Goal: Information Seeking & Learning: Find specific fact

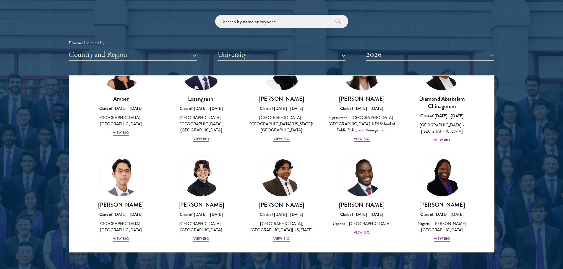
scroll to position [30, 0]
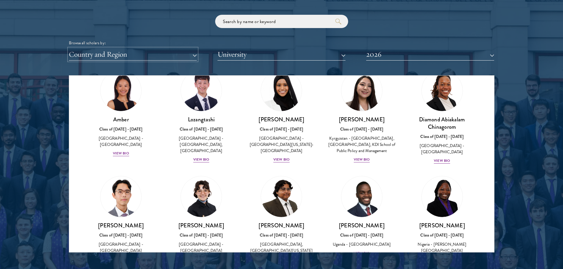
click at [195, 55] on button "Country and Region" at bounding box center [133, 54] width 128 height 12
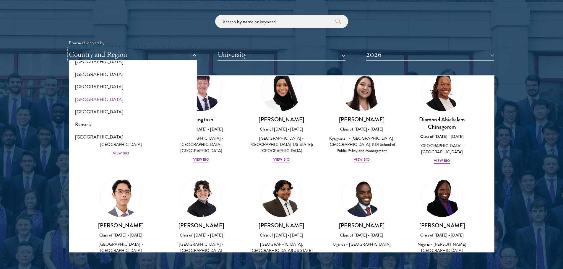
scroll to position [857, 0]
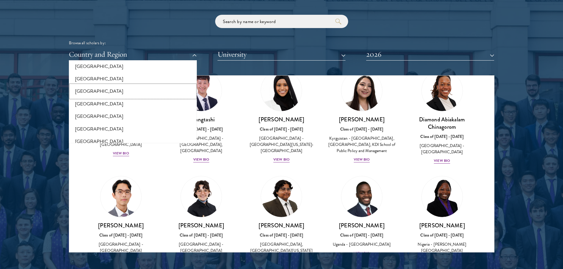
click at [99, 95] on button "[GEOGRAPHIC_DATA]" at bounding box center [133, 91] width 124 height 12
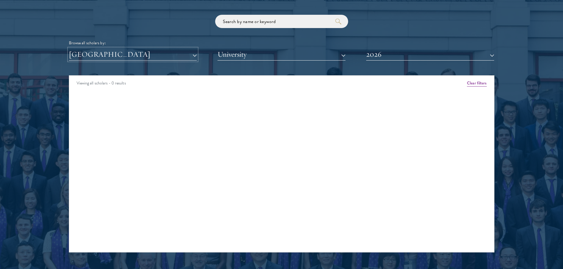
click at [152, 57] on button "[GEOGRAPHIC_DATA]" at bounding box center [133, 54] width 128 height 12
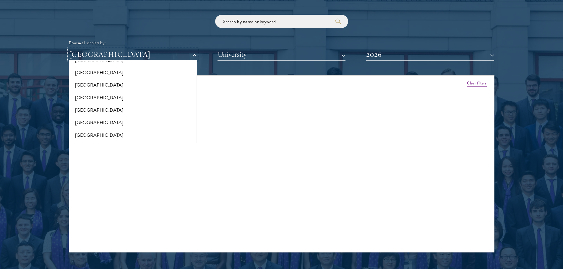
scroll to position [1209, 0]
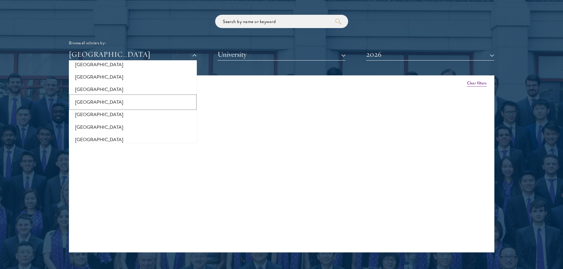
click at [120, 104] on button "[GEOGRAPHIC_DATA]" at bounding box center [133, 102] width 124 height 12
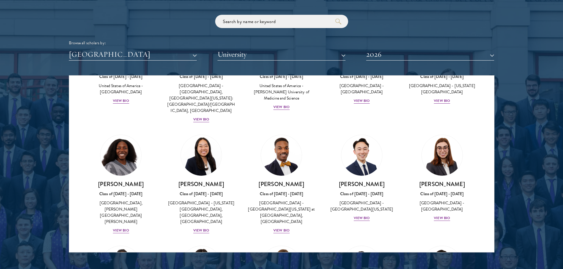
scroll to position [414, 0]
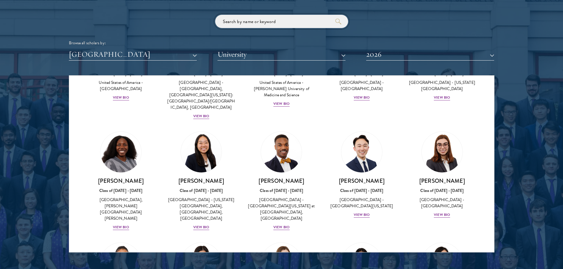
click at [278, 26] on input "search" at bounding box center [281, 21] width 133 height 13
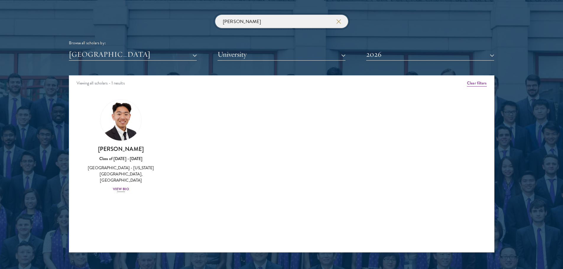
type input "[PERSON_NAME]"
click at [144, 132] on link "[PERSON_NAME] Class of [DATE] - [DATE] [GEOGRAPHIC_DATA] - [US_STATE][GEOGRAPHI…" at bounding box center [121, 146] width 69 height 93
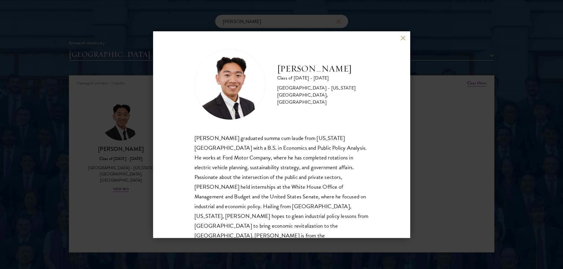
scroll to position [10, 0]
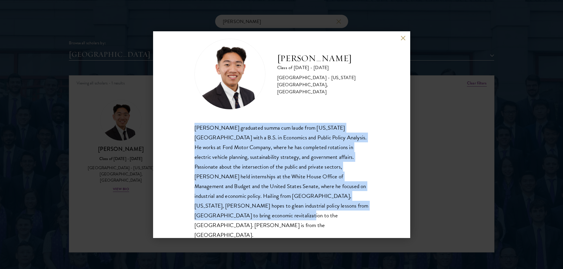
drag, startPoint x: 193, startPoint y: 126, endPoint x: 226, endPoint y: 225, distance: 104.7
click at [226, 225] on div "[PERSON_NAME] Class of [DATE] - [DATE] [GEOGRAPHIC_DATA] - [US_STATE][GEOGRAPHI…" at bounding box center [281, 134] width 257 height 207
click at [403, 36] on button at bounding box center [403, 38] width 5 height 5
